Goal: Use online tool/utility: Utilize a website feature to perform a specific function

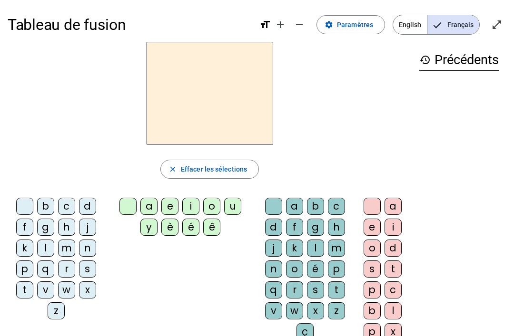
click at [194, 196] on div "a e i o u y è é ê" at bounding box center [181, 218] width 147 height 49
click at [194, 198] on div "i" at bounding box center [190, 206] width 17 height 17
click at [39, 243] on div "l" at bounding box center [45, 248] width 17 height 17
click at [38, 245] on div "l" at bounding box center [45, 248] width 17 height 17
click at [40, 241] on div "l" at bounding box center [45, 248] width 17 height 17
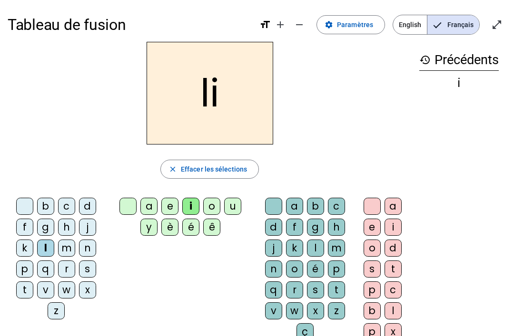
click at [197, 199] on div "i" at bounding box center [190, 206] width 17 height 17
click at [195, 199] on div "i" at bounding box center [190, 206] width 17 height 17
click at [126, 200] on div at bounding box center [127, 206] width 17 height 17
click at [189, 199] on div "i" at bounding box center [190, 206] width 17 height 17
click at [201, 91] on h2 "li" at bounding box center [209, 93] width 126 height 103
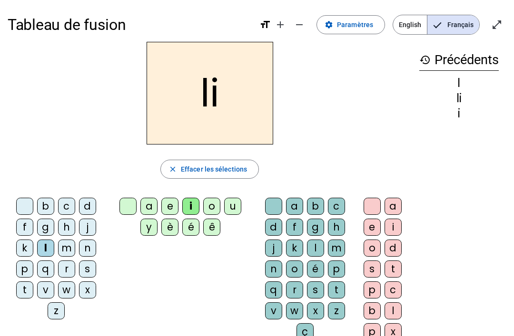
click at [46, 247] on div "l" at bounding box center [45, 248] width 17 height 17
click at [313, 235] on div "g" at bounding box center [315, 227] width 17 height 17
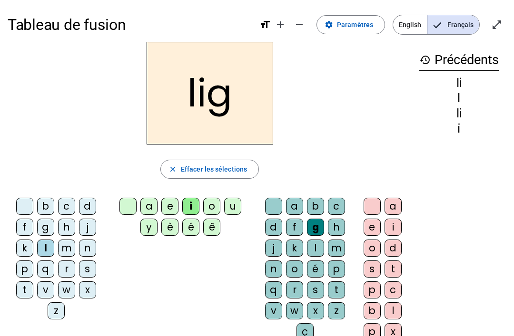
click at [315, 235] on div "g" at bounding box center [315, 227] width 17 height 17
click at [265, 210] on div at bounding box center [273, 206] width 17 height 17
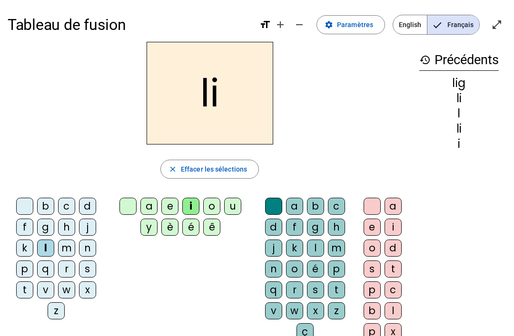
click at [122, 199] on div at bounding box center [127, 206] width 17 height 17
click at [22, 194] on div "b c d f g h j k l m n p q r s t v w x z" at bounding box center [58, 260] width 101 height 133
click at [23, 202] on div at bounding box center [24, 206] width 17 height 17
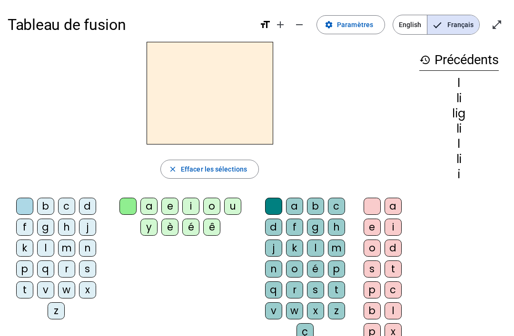
click at [188, 200] on div "i" at bounding box center [190, 206] width 17 height 17
click at [310, 235] on div "g" at bounding box center [315, 227] width 17 height 17
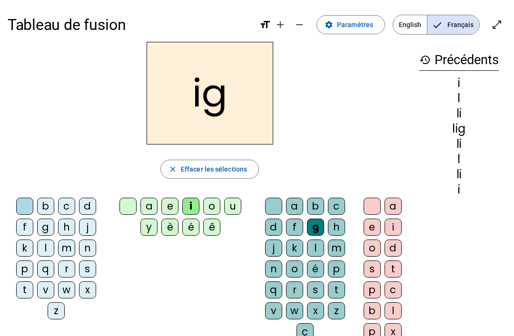
click at [122, 198] on div at bounding box center [127, 206] width 17 height 17
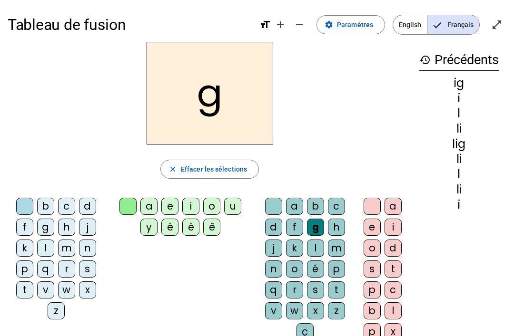
click at [268, 201] on div at bounding box center [273, 206] width 17 height 17
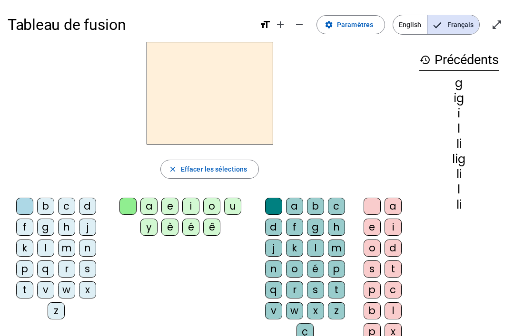
click at [192, 205] on div "i" at bounding box center [190, 206] width 17 height 17
click at [316, 246] on div "l" at bounding box center [315, 248] width 17 height 17
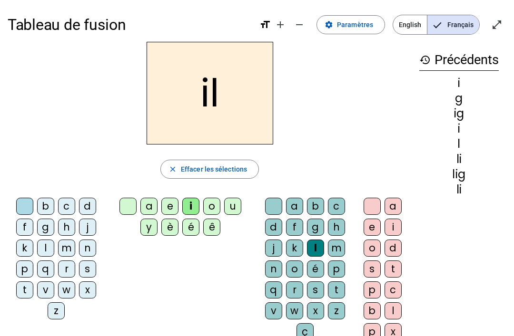
click at [63, 240] on div "m" at bounding box center [66, 248] width 17 height 17
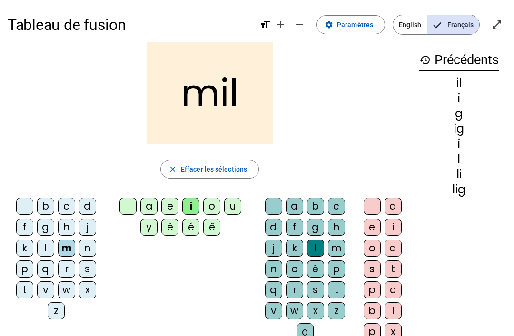
click at [25, 195] on div "b c d f g h j k l m n p q r s t v w x z" at bounding box center [58, 260] width 101 height 133
click at [23, 202] on div at bounding box center [24, 206] width 17 height 17
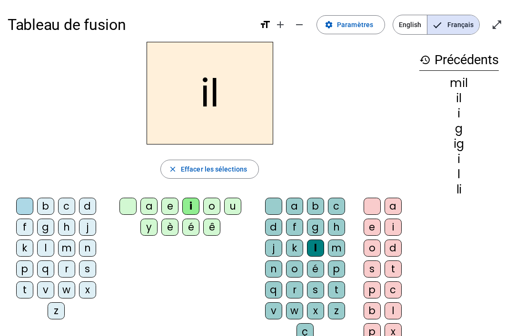
click at [61, 243] on div "m" at bounding box center [66, 248] width 17 height 17
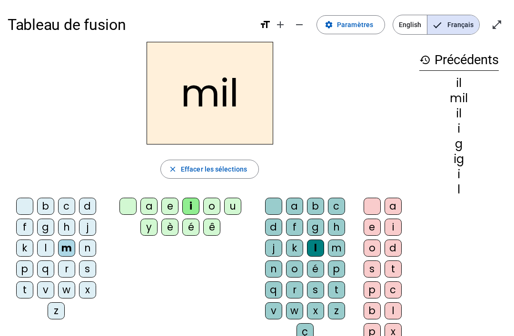
click at [26, 202] on div at bounding box center [24, 206] width 17 height 17
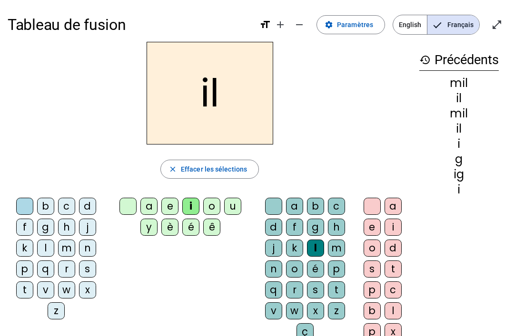
click at [120, 208] on div at bounding box center [127, 206] width 17 height 17
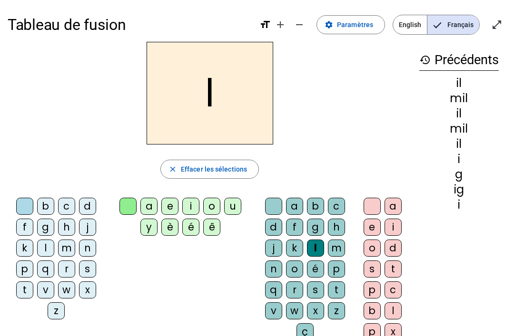
click at [268, 205] on div at bounding box center [273, 206] width 17 height 17
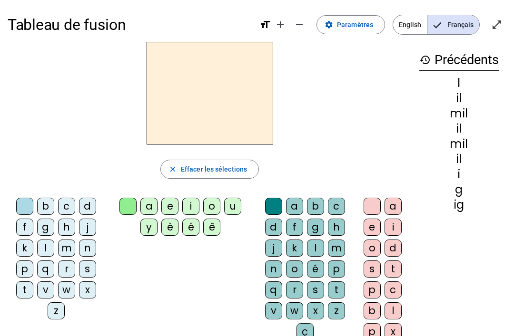
click at [64, 245] on div "m" at bounding box center [66, 248] width 17 height 17
click at [152, 195] on div "a e i o u y è é ê" at bounding box center [181, 218] width 147 height 49
click at [153, 194] on div "a e i o u y è é ê" at bounding box center [181, 218] width 147 height 49
click at [148, 198] on div "a" at bounding box center [148, 206] width 17 height 17
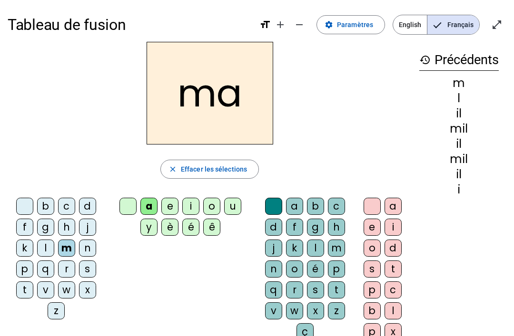
click at [42, 244] on div "l" at bounding box center [45, 248] width 17 height 17
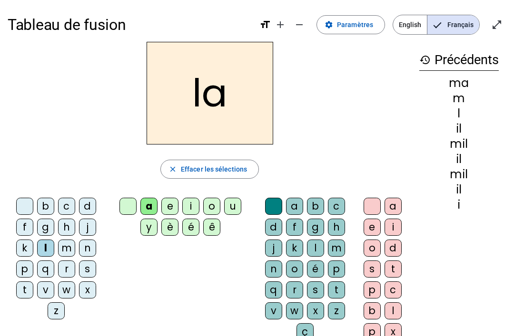
click at [61, 248] on div "m" at bounding box center [66, 248] width 17 height 17
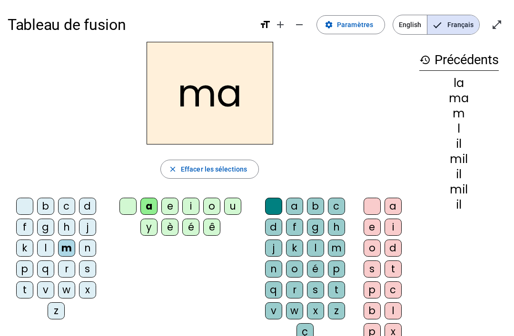
click at [57, 121] on div "ma" at bounding box center [210, 93] width 404 height 103
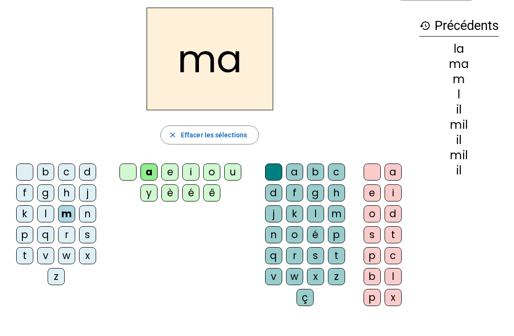
scroll to position [32, 0]
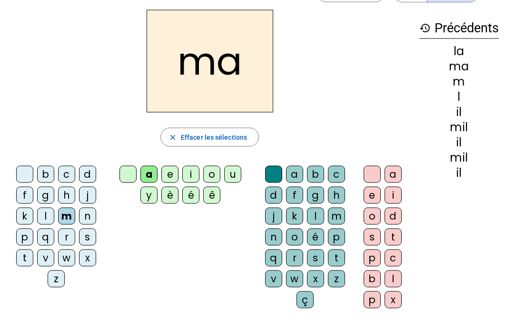
click at [485, 243] on div "history Précédents la ma m l il mil il mil il" at bounding box center [458, 155] width 95 height 291
click at [481, 250] on div "history Précédents la ma m l il mil il mil il" at bounding box center [458, 155] width 95 height 291
click at [23, 161] on div "ma close Effacer les sélections b c d f g h j k l m n p q r s t v w x z a e i o…" at bounding box center [210, 163] width 404 height 306
click at [19, 172] on div at bounding box center [24, 174] width 17 height 17
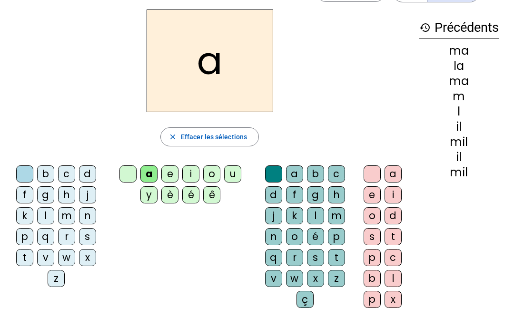
click at [143, 173] on div "a" at bounding box center [148, 173] width 17 height 17
click at [311, 213] on div "l" at bounding box center [315, 215] width 17 height 17
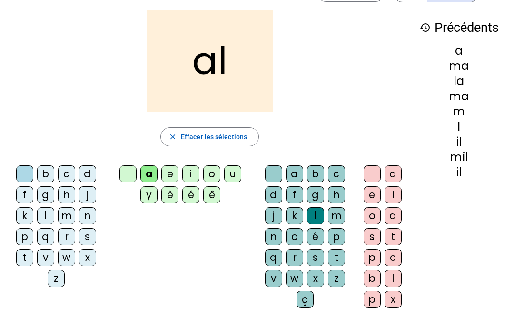
click at [312, 219] on div "l" at bounding box center [315, 215] width 17 height 17
click at [271, 172] on div at bounding box center [273, 173] width 17 height 17
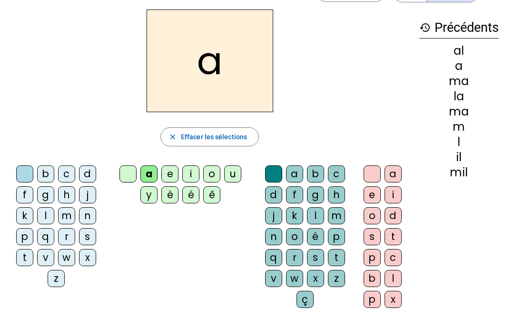
click at [40, 212] on div "l" at bounding box center [45, 215] width 17 height 17
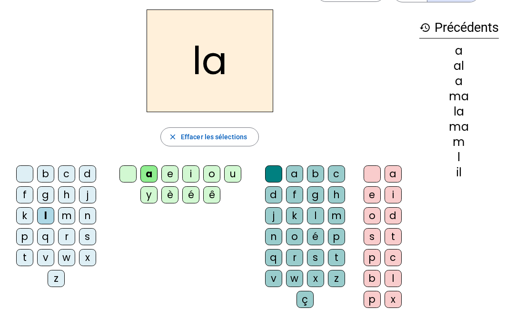
click at [124, 172] on div at bounding box center [127, 173] width 17 height 17
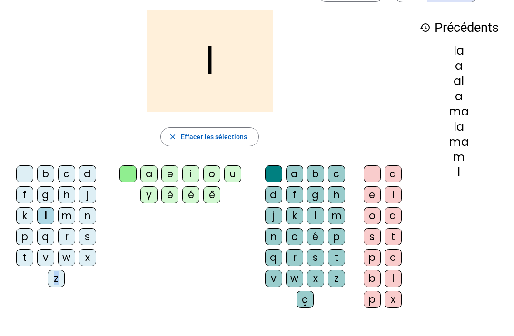
click at [116, 169] on div "a e i o u y è é ê" at bounding box center [182, 186] width 140 height 42
click at [24, 168] on div at bounding box center [24, 173] width 17 height 17
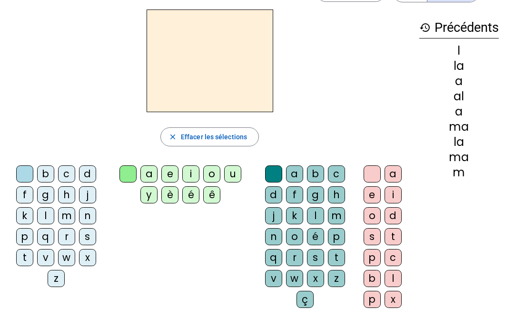
click at [86, 168] on div "d" at bounding box center [87, 173] width 17 height 17
click at [231, 170] on div "u" at bounding box center [232, 173] width 17 height 17
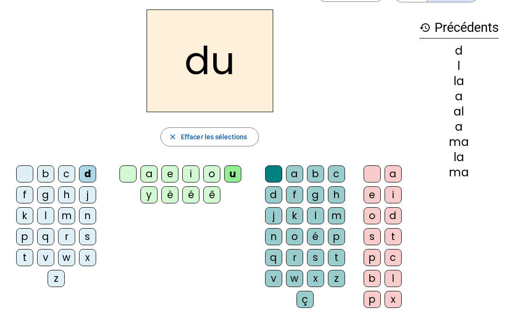
click at [17, 255] on div "t" at bounding box center [24, 257] width 17 height 17
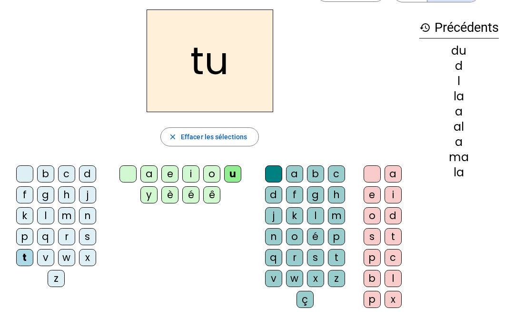
click at [123, 171] on div at bounding box center [127, 173] width 17 height 17
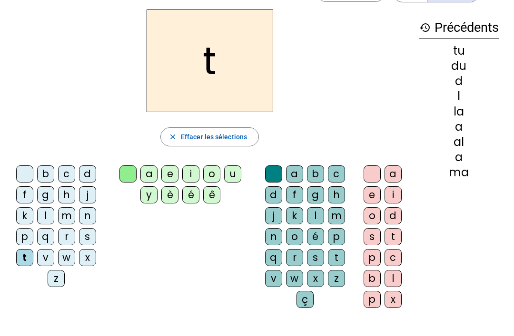
click at [175, 171] on div "e" at bounding box center [169, 173] width 17 height 17
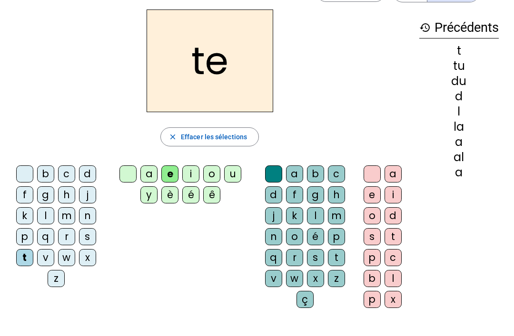
click at [84, 170] on div "d" at bounding box center [87, 173] width 17 height 17
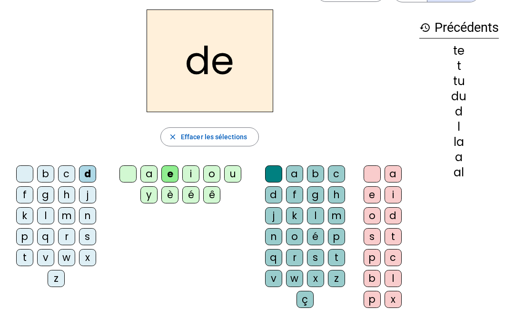
click at [85, 190] on div "j" at bounding box center [87, 194] width 17 height 17
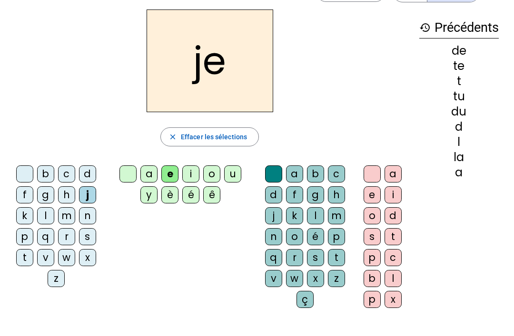
click at [312, 187] on div "g" at bounding box center [315, 194] width 17 height 17
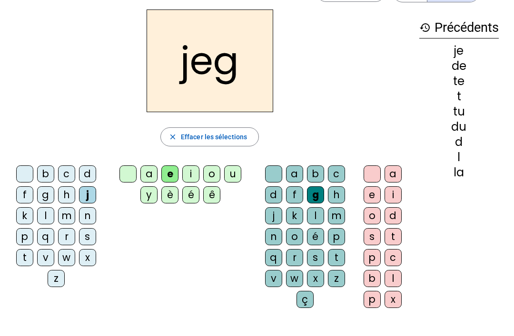
click at [308, 187] on div "g" at bounding box center [315, 194] width 17 height 17
click at [269, 166] on div at bounding box center [273, 173] width 17 height 17
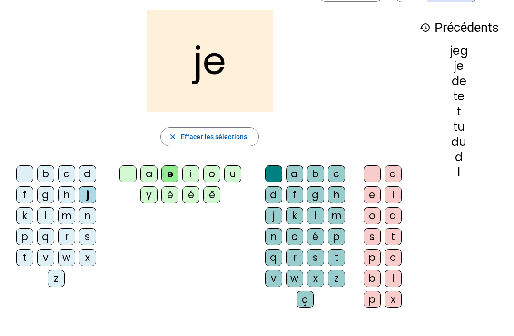
click at [42, 192] on div "g" at bounding box center [45, 194] width 17 height 17
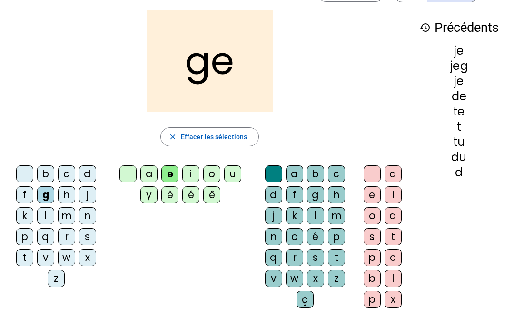
click at [87, 190] on div "j" at bounding box center [87, 194] width 17 height 17
